Goal: Transaction & Acquisition: Purchase product/service

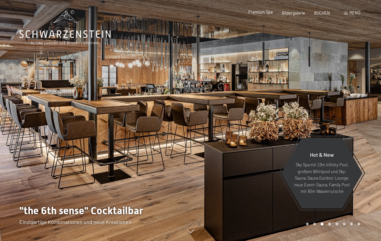
click at [264, 13] on span "Premium Spa" at bounding box center [260, 11] width 25 height 5
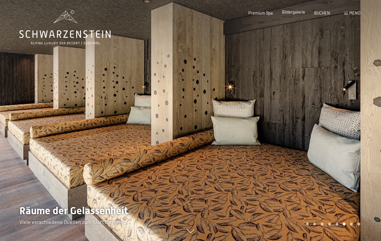
click at [285, 15] on div "Bildergalerie" at bounding box center [293, 12] width 23 height 6
click at [292, 13] on span "Bildergalerie" at bounding box center [293, 11] width 23 height 5
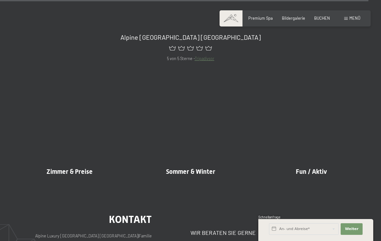
scroll to position [5200, 0]
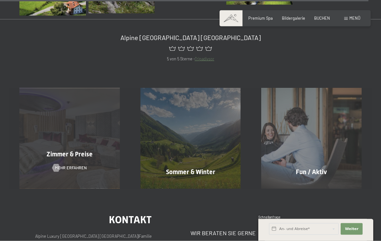
click at [71, 150] on span "Zimmer & Preise" at bounding box center [70, 154] width 46 height 8
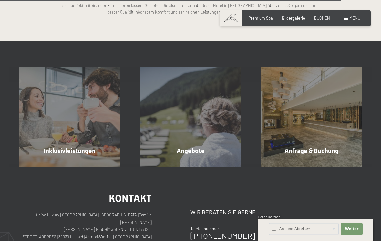
scroll to position [1415, 0]
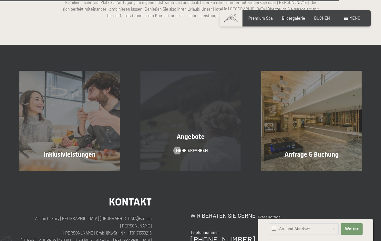
click at [217, 155] on div "Angebote Mehr erfahren" at bounding box center [190, 121] width 121 height 100
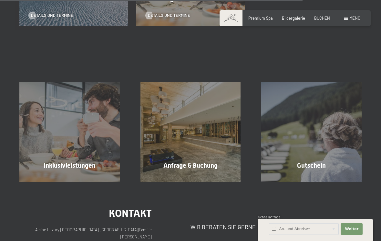
scroll to position [715, 0]
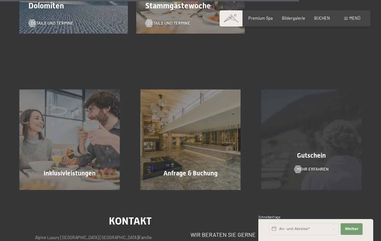
click at [314, 129] on div "Gutschein Mehr erfahren" at bounding box center [311, 139] width 121 height 100
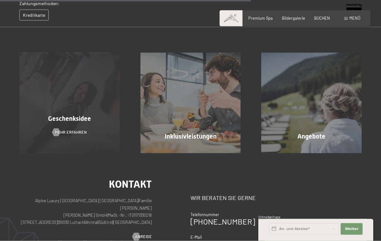
scroll to position [308, 0]
click at [94, 138] on div "Geschenksidee Mehr erfahren" at bounding box center [69, 103] width 121 height 100
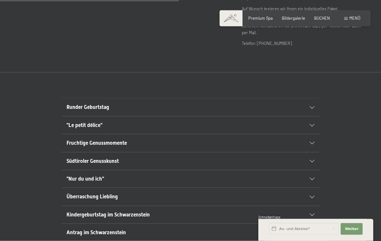
scroll to position [313, 0]
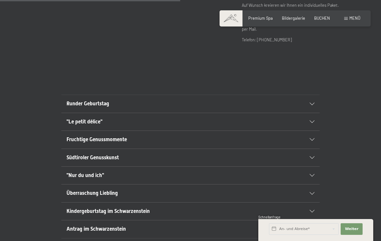
click at [280, 136] on h2 "Fruchtige Genussmomente" at bounding box center [178, 139] width 223 height 7
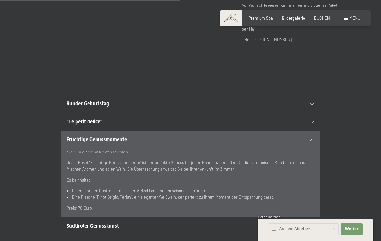
click at [296, 116] on div ""Le petit délice"" at bounding box center [191, 121] width 248 height 17
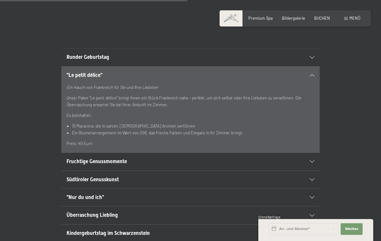
scroll to position [362, 0]
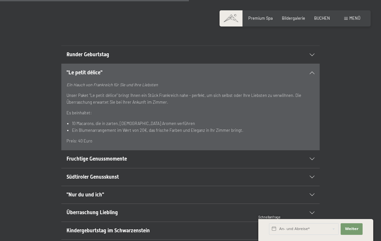
click at [243, 155] on h2 "Fruchtige Genussmomente" at bounding box center [178, 158] width 223 height 7
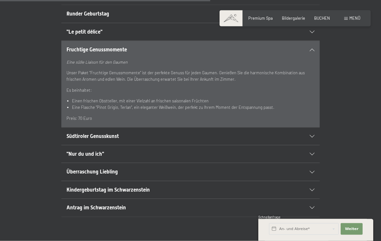
scroll to position [404, 0]
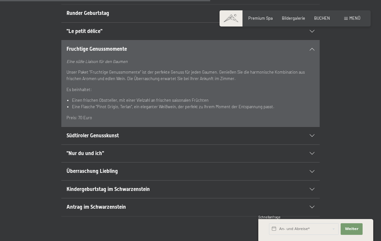
click at [275, 132] on h2 "Südtiroler Genusskunst" at bounding box center [178, 135] width 223 height 7
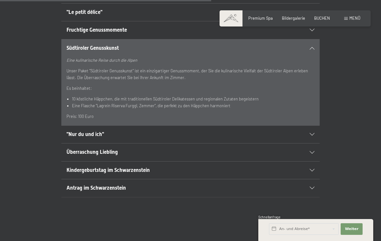
scroll to position [425, 0]
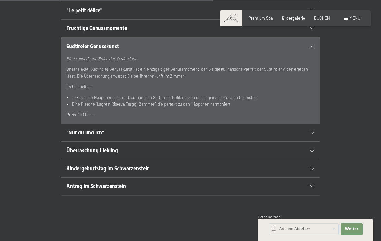
click at [272, 129] on h2 ""Nur du und ich"" at bounding box center [178, 132] width 223 height 7
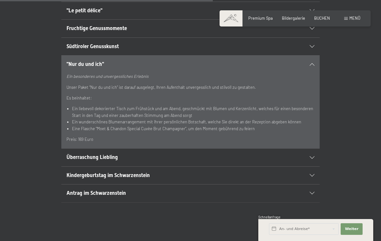
click at [233, 154] on h2 "Überraschung Liebling" at bounding box center [178, 157] width 223 height 7
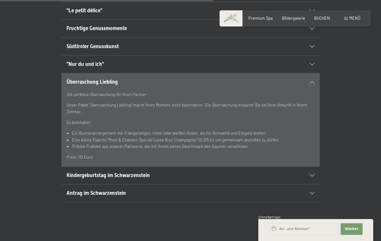
click at [205, 190] on h2 "Antrag im Schwarzenstein" at bounding box center [178, 193] width 223 height 7
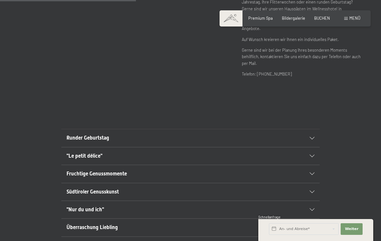
scroll to position [278, 0]
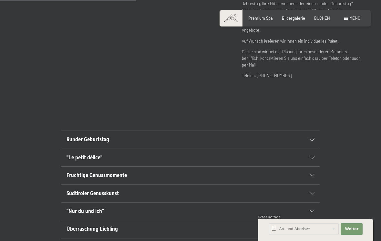
click at [217, 172] on h2 "Fruchtige Genussmomente" at bounding box center [178, 175] width 223 height 7
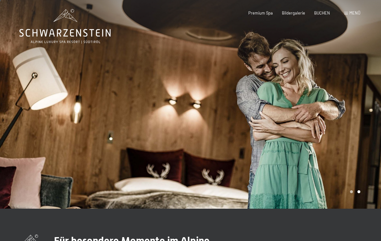
scroll to position [0, 0]
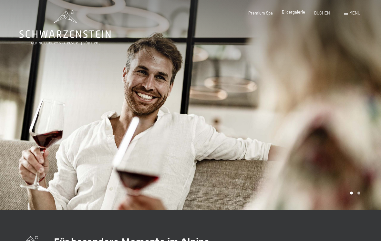
click at [293, 12] on span "Bildergalerie" at bounding box center [293, 11] width 23 height 5
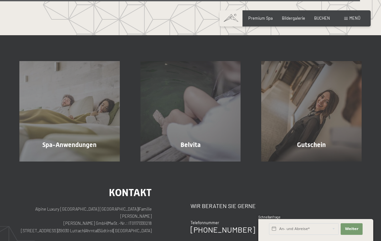
scroll to position [2976, 0]
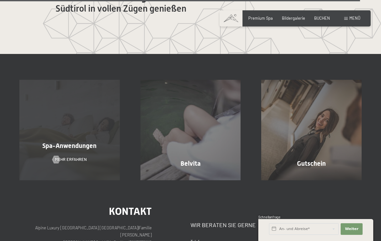
click at [101, 153] on div "Spa-Anwendungen Mehr erfahren" at bounding box center [69, 130] width 121 height 100
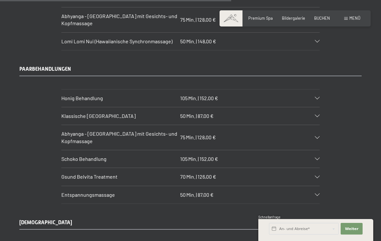
scroll to position [2468, 0]
click at [312, 108] on div "Klassische Ganzkörpermassage 50 Min. | 87,00 €" at bounding box center [190, 116] width 258 height 17
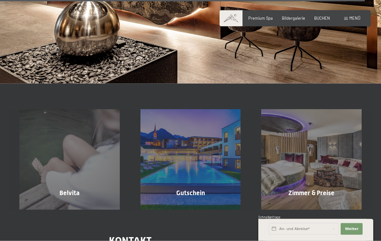
scroll to position [4015, 0]
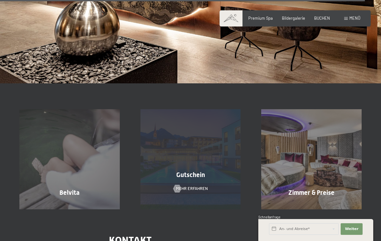
click at [193, 158] on div "Gutschein Mehr erfahren" at bounding box center [190, 159] width 121 height 100
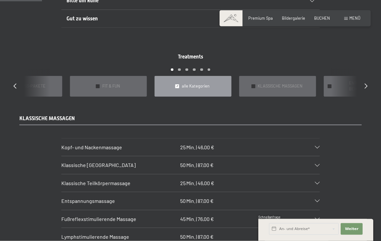
scroll to position [463, 0]
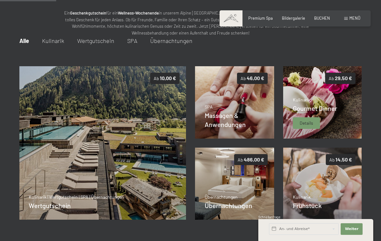
click at [300, 95] on img at bounding box center [322, 102] width 79 height 72
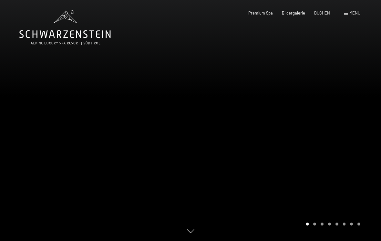
click at [196, 129] on div at bounding box center [286, 120] width 191 height 241
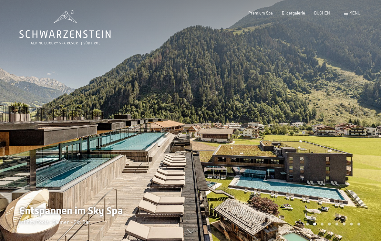
click at [254, 106] on div at bounding box center [286, 120] width 191 height 241
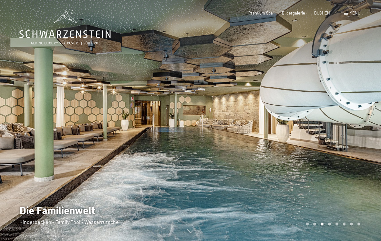
click at [299, 95] on div at bounding box center [286, 120] width 191 height 241
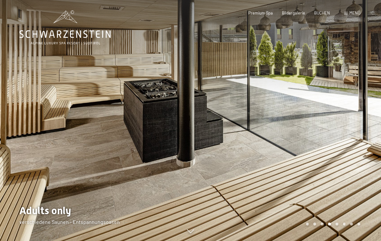
click at [322, 97] on div at bounding box center [286, 120] width 191 height 241
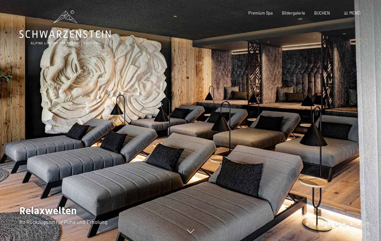
click at [292, 99] on div at bounding box center [286, 120] width 191 height 241
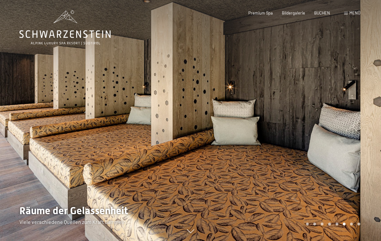
click at [265, 110] on div at bounding box center [286, 120] width 191 height 241
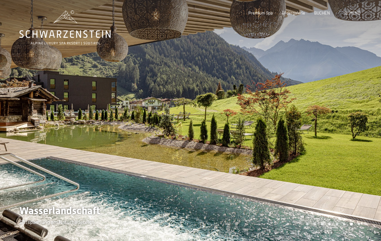
click at [297, 103] on div at bounding box center [286, 120] width 191 height 241
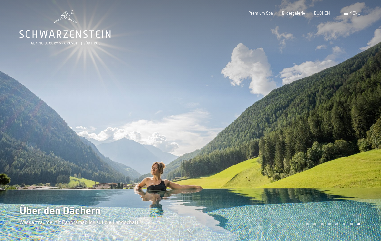
click at [318, 96] on div at bounding box center [286, 120] width 191 height 241
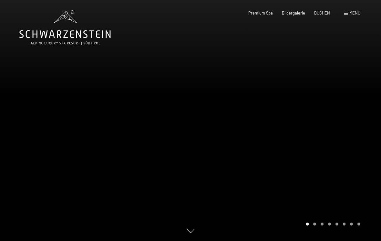
click at [325, 96] on div at bounding box center [286, 120] width 191 height 241
